Goal: Find specific page/section: Find specific page/section

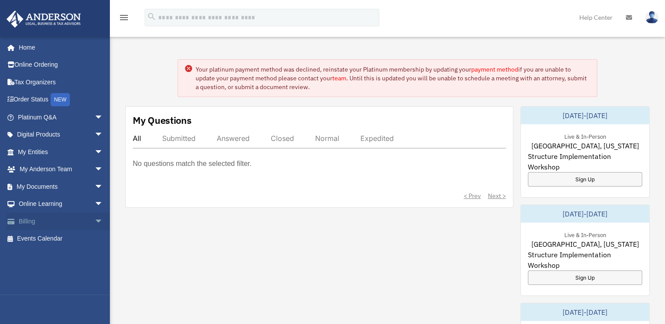
click at [97, 222] on span "arrow_drop_down" at bounding box center [103, 222] width 18 height 18
click at [55, 245] on link "$ Open Invoices" at bounding box center [64, 239] width 104 height 18
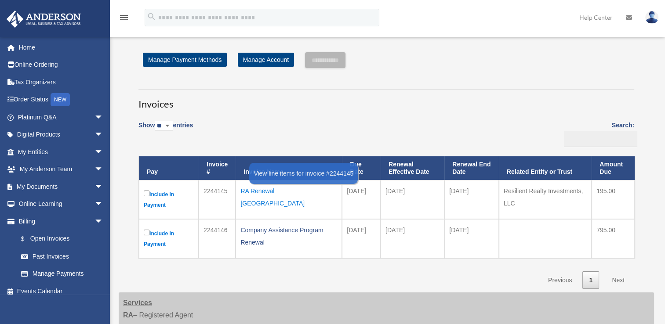
click at [257, 192] on div "RA Renewal [GEOGRAPHIC_DATA]" at bounding box center [288, 197] width 97 height 25
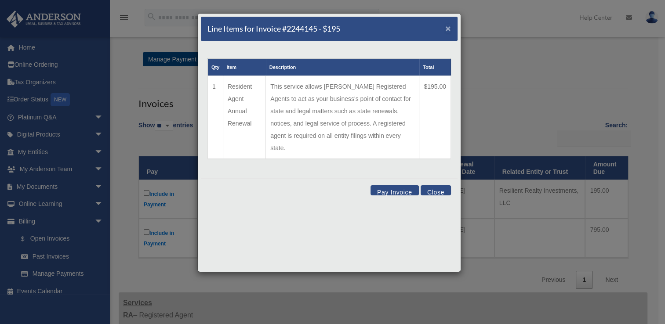
click at [446, 31] on span "×" at bounding box center [448, 28] width 6 height 10
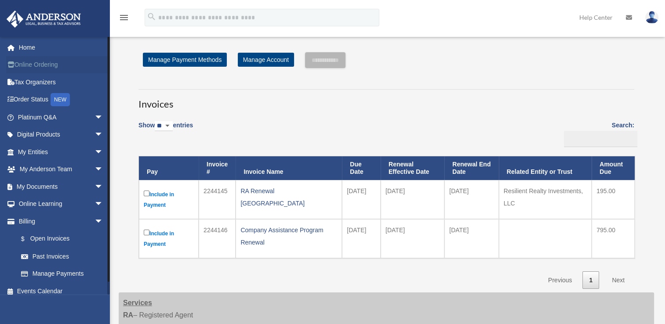
click at [51, 68] on link "Online Ordering" at bounding box center [61, 65] width 110 height 18
